Goal: Download file/media

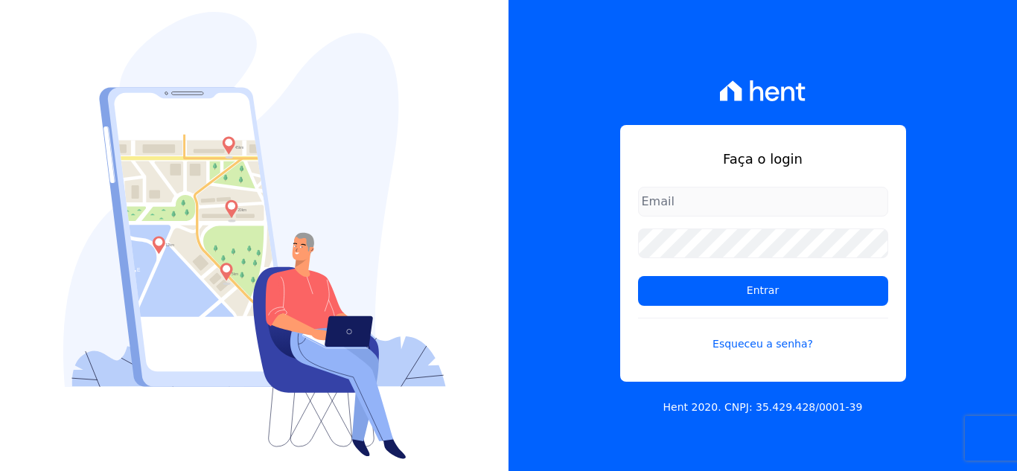
click at [672, 201] on input "email" at bounding box center [763, 202] width 250 height 30
type input "kelly.silva@construtoramgtec.com.br"
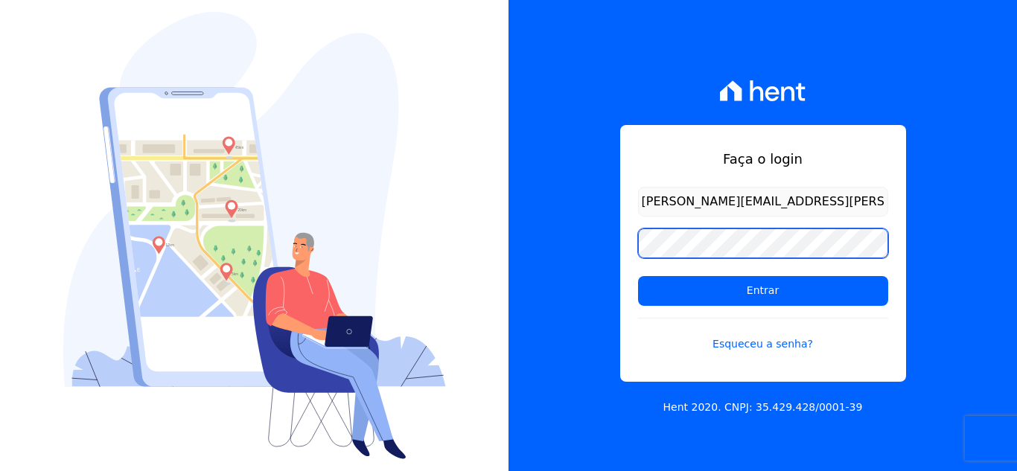
click at [638, 276] on input "Entrar" at bounding box center [763, 291] width 250 height 30
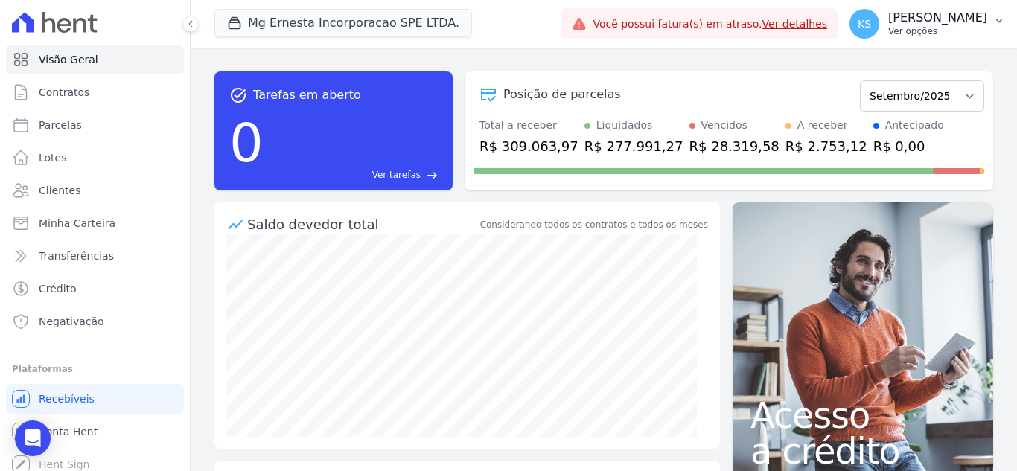
click at [949, 20] on p "[PERSON_NAME]" at bounding box center [937, 17] width 99 height 15
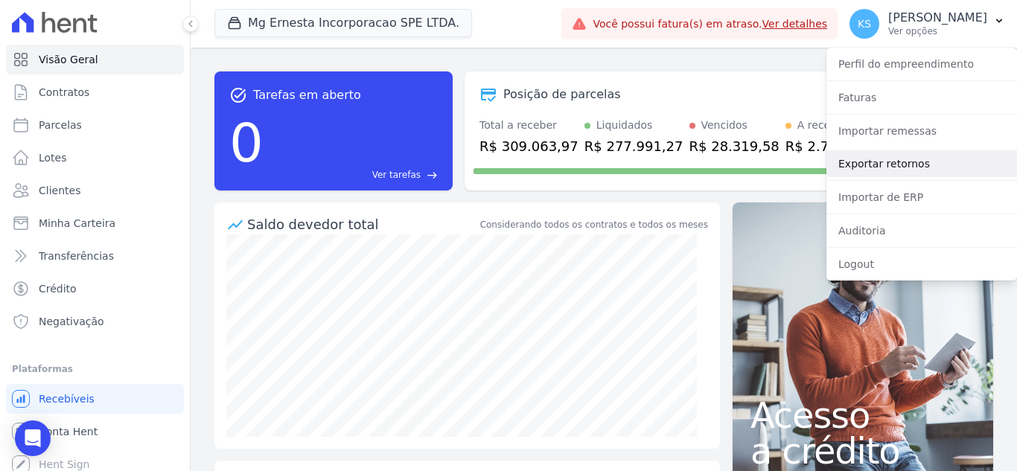
click at [891, 162] on link "Exportar retornos" at bounding box center [921, 163] width 191 height 27
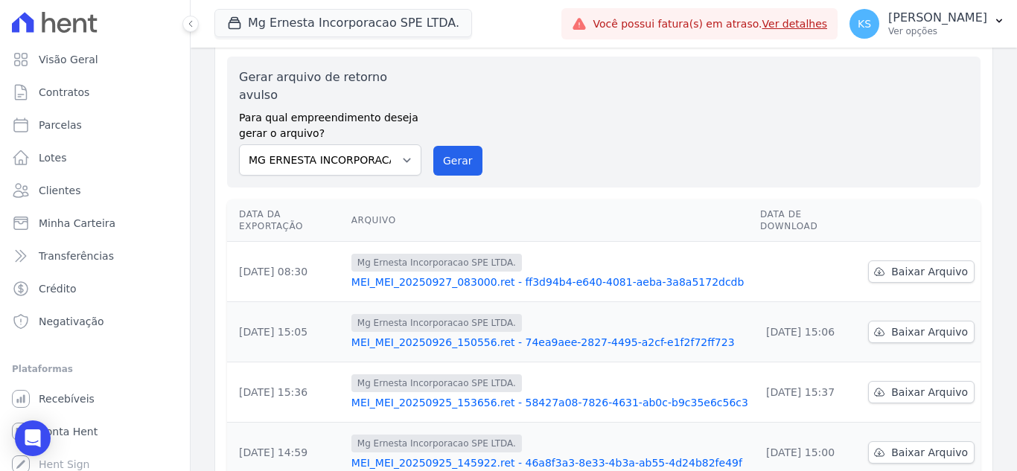
scroll to position [74, 0]
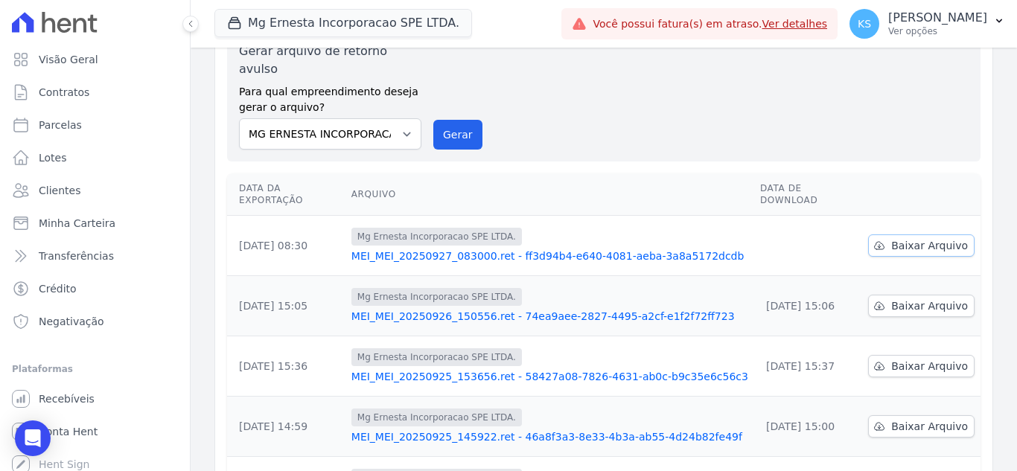
click at [895, 238] on span "Baixar Arquivo" at bounding box center [929, 245] width 77 height 15
